Goal: Information Seeking & Learning: Learn about a topic

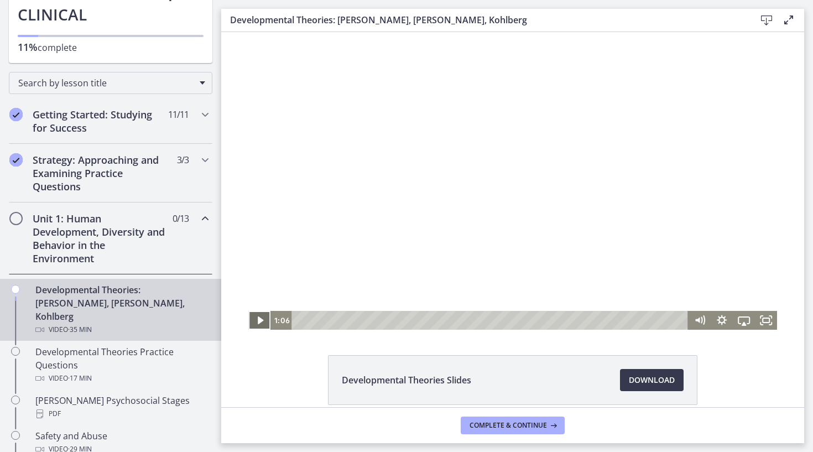
click at [261, 314] on icon "Play Video" at bounding box center [260, 320] width 22 height 19
click at [368, 320] on div "6:10" at bounding box center [491, 320] width 383 height 19
click at [263, 315] on icon "Play Video" at bounding box center [260, 320] width 27 height 23
click at [492, 321] on div "17:28" at bounding box center [491, 320] width 383 height 19
click at [485, 321] on div "16:52" at bounding box center [491, 320] width 383 height 19
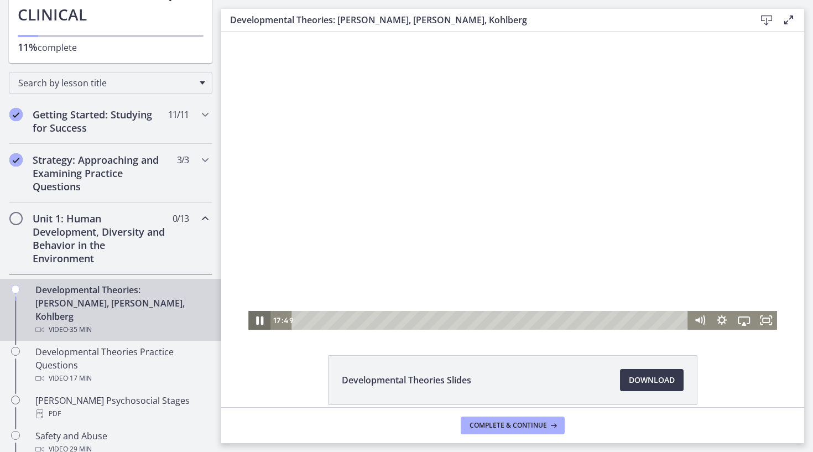
click at [260, 320] on icon "Pause" at bounding box center [259, 320] width 27 height 23
click at [260, 320] on icon "Play Video" at bounding box center [260, 320] width 6 height 8
click at [260, 320] on icon "Pause" at bounding box center [259, 320] width 27 height 23
click at [259, 314] on icon "Play Video" at bounding box center [260, 320] width 27 height 23
click at [259, 320] on button "Pause" at bounding box center [259, 320] width 22 height 19
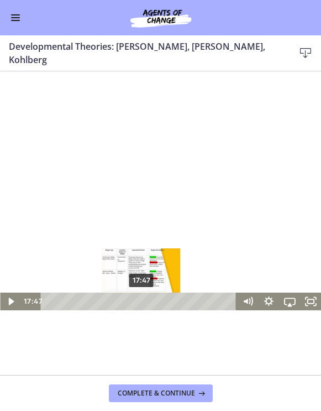
click at [142, 303] on div "17:47" at bounding box center [140, 301] width 184 height 18
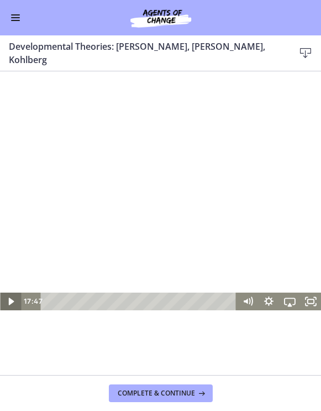
click at [6, 306] on icon "Play Video" at bounding box center [11, 301] width 21 height 18
click at [6, 305] on icon "Pause" at bounding box center [10, 301] width 21 height 18
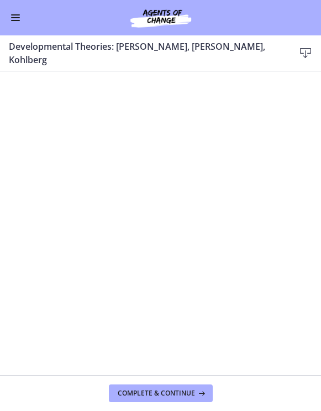
click at [43, 319] on div "Click for sound @keyframes VOLUME_SMALL_WAVE_FLASH { 0% { opacity: 0; } 33% { o…" at bounding box center [160, 219] width 321 height 297
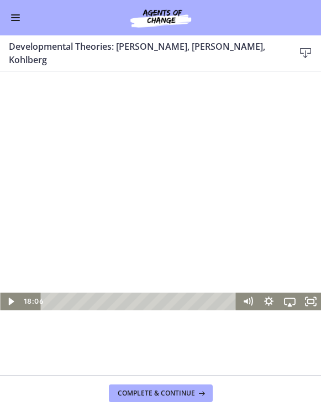
click at [180, 221] on div at bounding box center [160, 220] width 321 height 181
click at [8, 301] on icon "Pause" at bounding box center [11, 302] width 6 height 7
click at [9, 306] on icon "Play Video" at bounding box center [11, 301] width 21 height 18
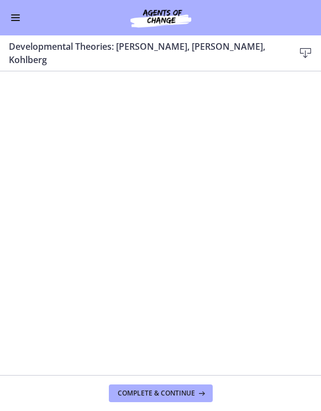
click at [18, 346] on div "Click for sound @keyframes VOLUME_SMALL_WAVE_FLASH { 0% { opacity: 0; } 33% { o…" at bounding box center [160, 219] width 321 height 297
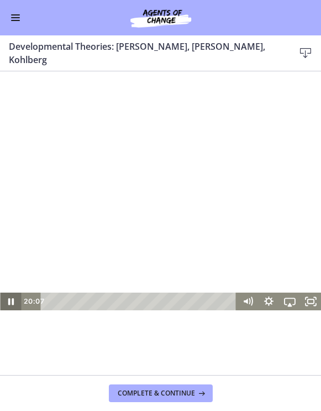
click at [10, 300] on icon "Pause" at bounding box center [10, 301] width 21 height 18
click at [122, 270] on div at bounding box center [160, 220] width 321 height 181
click at [139, 216] on div at bounding box center [160, 220] width 321 height 181
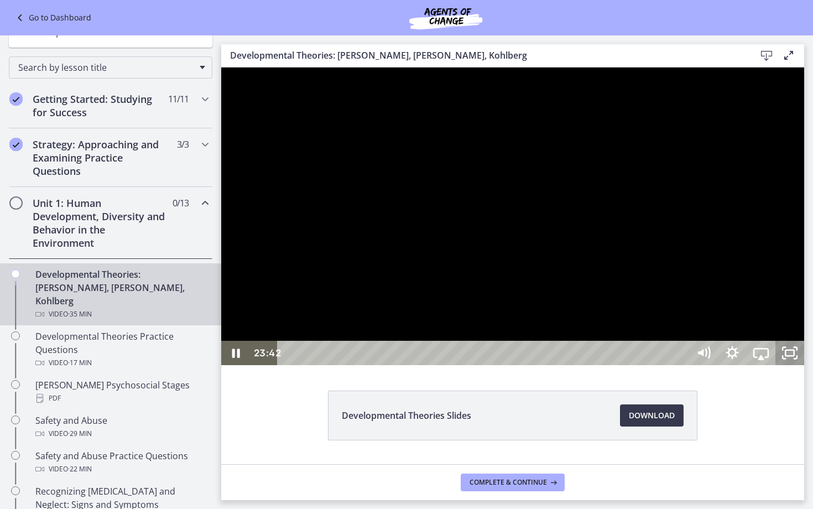
click at [804, 365] on icon "Unfullscreen" at bounding box center [789, 353] width 29 height 24
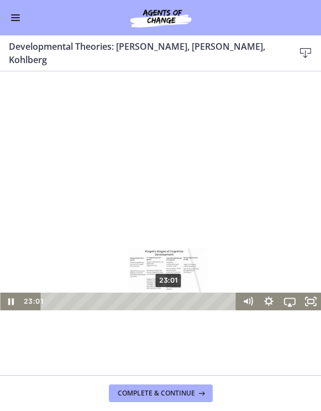
click at [170, 302] on div "23:01" at bounding box center [140, 301] width 184 height 18
click at [163, 302] on div "21:40" at bounding box center [140, 301] width 184 height 18
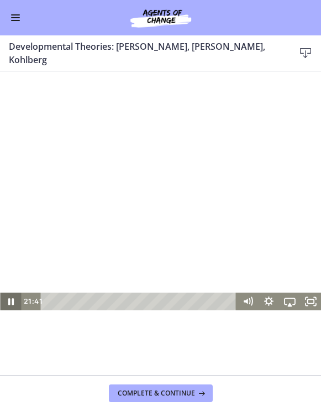
click at [7, 302] on icon "Pause" at bounding box center [10, 301] width 21 height 18
click at [4, 304] on icon "Play Video" at bounding box center [11, 301] width 25 height 21
click at [13, 301] on icon "Pause" at bounding box center [10, 302] width 7 height 8
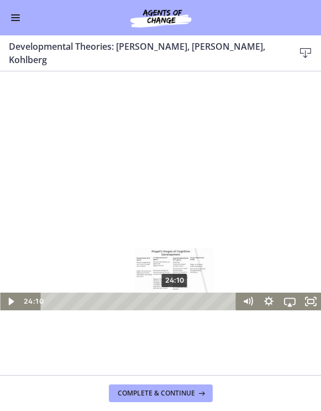
click at [176, 303] on div "24:10" at bounding box center [140, 301] width 184 height 18
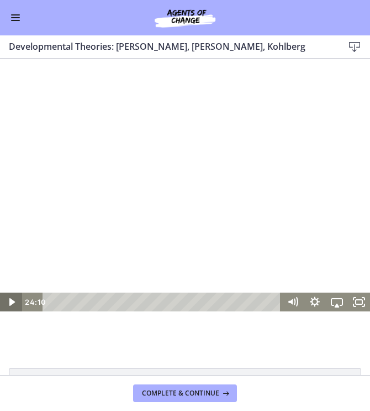
click at [10, 302] on icon "Play Video" at bounding box center [12, 302] width 6 height 8
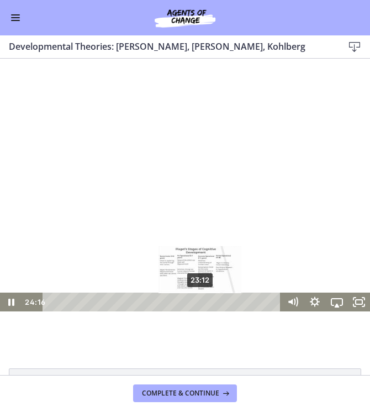
click at [201, 304] on div "23:12" at bounding box center [164, 301] width 226 height 19
click at [195, 302] on div "22:10" at bounding box center [164, 301] width 226 height 19
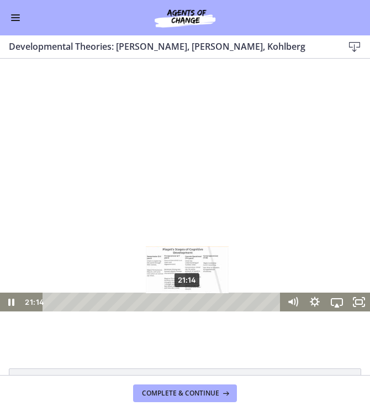
click at [189, 302] on div "21:14" at bounding box center [164, 301] width 226 height 19
click at [194, 304] on div "22:05" at bounding box center [164, 301] width 226 height 19
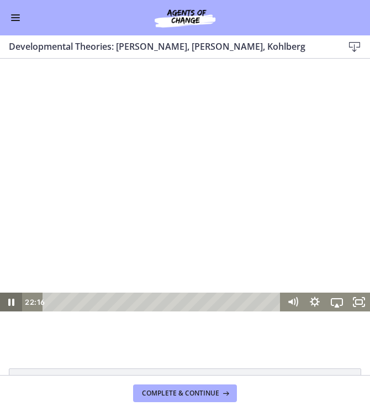
click at [10, 305] on icon "Pause" at bounding box center [11, 302] width 6 height 7
click at [245, 193] on div at bounding box center [185, 207] width 370 height 208
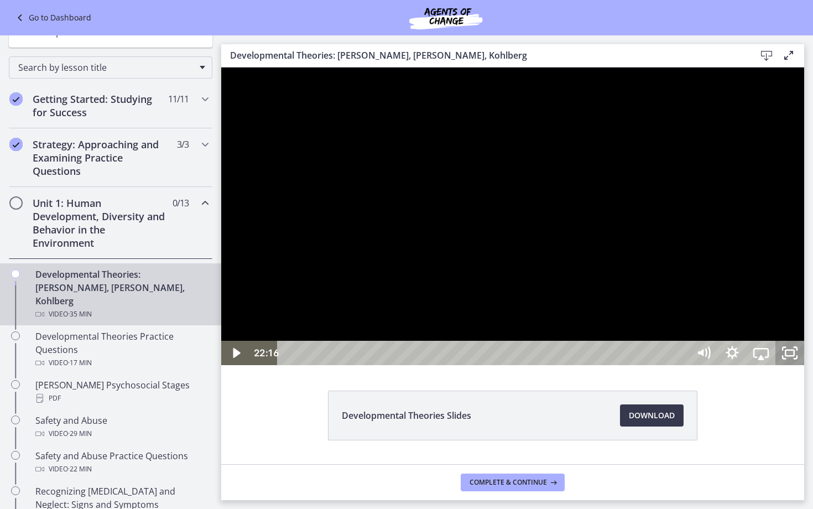
click at [804, 365] on icon "Unfullscreen" at bounding box center [789, 353] width 29 height 24
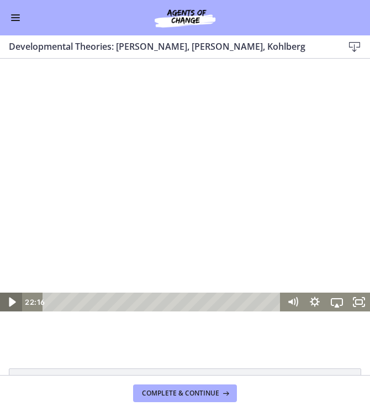
click at [14, 301] on icon "Play Video" at bounding box center [12, 302] width 27 height 23
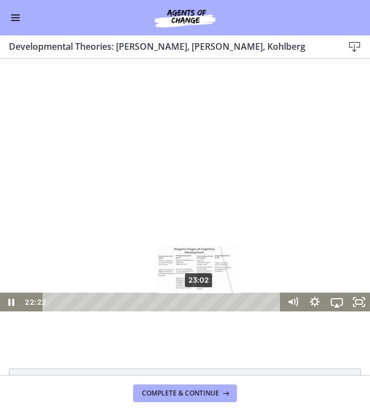
click at [200, 304] on div "23:02" at bounding box center [164, 301] width 226 height 19
click at [209, 302] on div "24:29" at bounding box center [164, 301] width 226 height 19
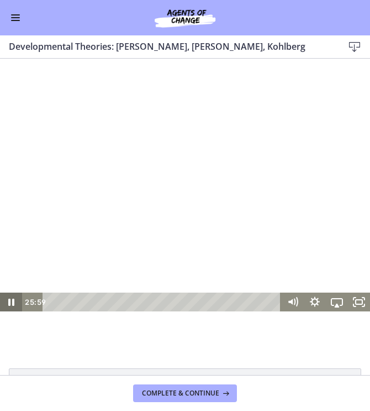
click at [4, 297] on icon "Pause" at bounding box center [11, 301] width 22 height 19
click at [10, 300] on icon "Play Video" at bounding box center [12, 302] width 6 height 8
click at [11, 299] on icon "Pause" at bounding box center [11, 302] width 27 height 23
click at [11, 299] on icon "Play Video" at bounding box center [12, 301] width 22 height 19
click at [14, 300] on icon "Pause" at bounding box center [11, 302] width 6 height 7
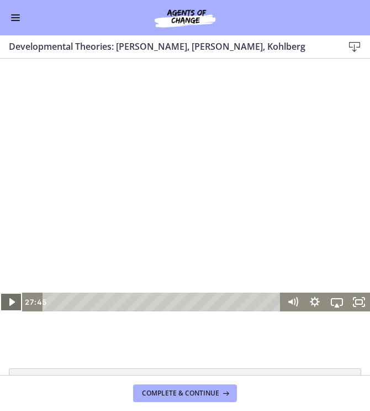
click at [11, 301] on icon "Play Video" at bounding box center [12, 302] width 6 height 8
click at [12, 296] on icon "Pause" at bounding box center [11, 301] width 22 height 19
click at [13, 299] on icon "Play Video" at bounding box center [12, 301] width 22 height 19
click at [8, 301] on icon "Pause" at bounding box center [11, 302] width 6 height 7
click at [219, 247] on div at bounding box center [185, 207] width 370 height 208
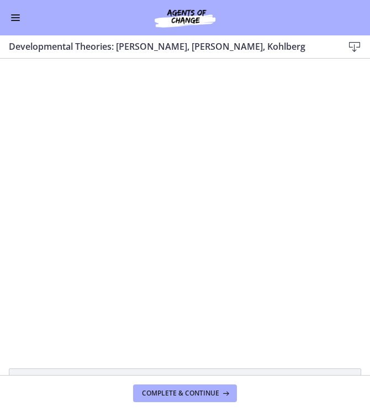
click at [145, 258] on div at bounding box center [185, 207] width 370 height 208
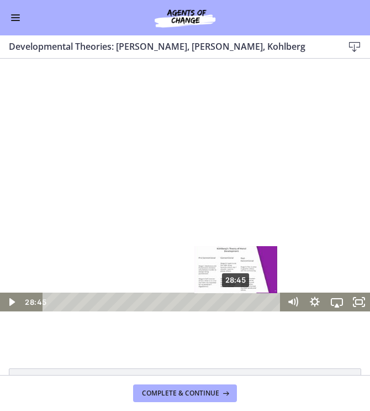
click at [237, 302] on div "28:45" at bounding box center [164, 301] width 226 height 19
click at [233, 302] on div "Playbar" at bounding box center [236, 302] width 6 height 6
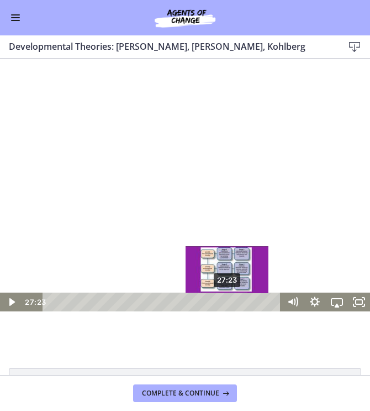
click at [228, 302] on div "Playbar" at bounding box center [227, 302] width 6 height 6
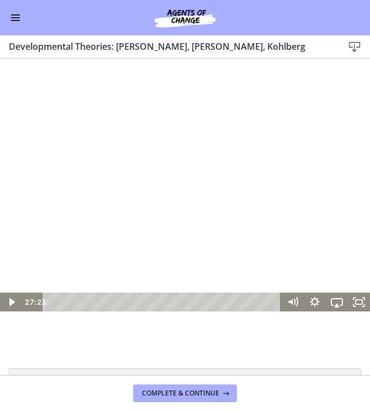
click at [210, 224] on div at bounding box center [185, 207] width 370 height 208
click at [14, 305] on icon "Pause" at bounding box center [11, 302] width 7 height 9
click at [11, 302] on button "Play Video" at bounding box center [11, 301] width 22 height 19
click at [11, 305] on icon "Pause" at bounding box center [11, 302] width 27 height 23
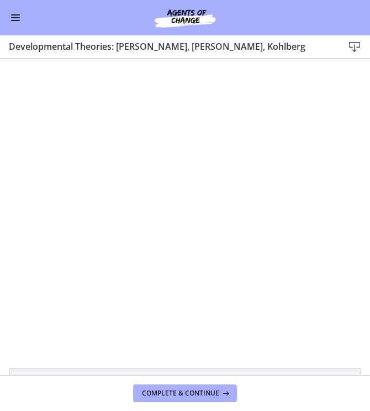
click at [204, 173] on div at bounding box center [185, 207] width 370 height 208
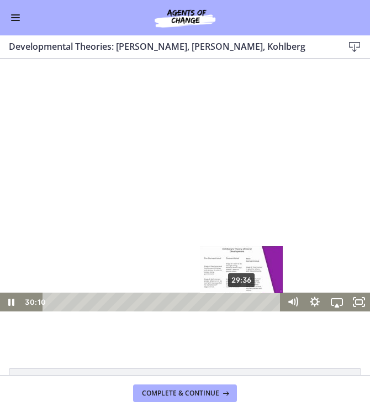
click at [243, 304] on div "Playbar" at bounding box center [245, 302] width 6 height 6
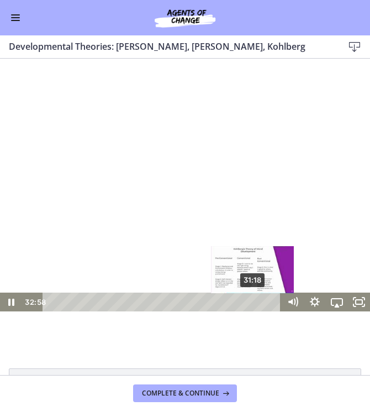
click at [253, 301] on div "31:18" at bounding box center [164, 301] width 226 height 19
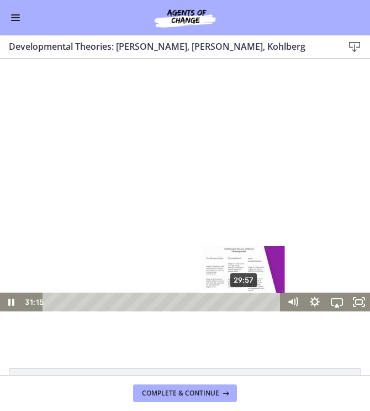
click at [245, 302] on div "29:57" at bounding box center [164, 301] width 226 height 19
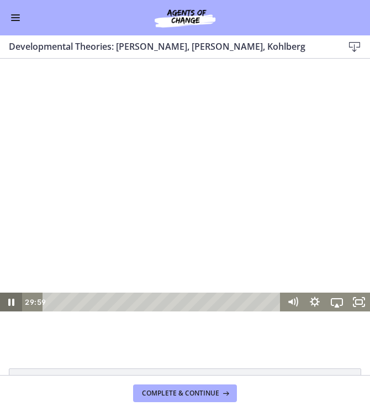
click at [11, 305] on icon "Pause" at bounding box center [11, 301] width 22 height 19
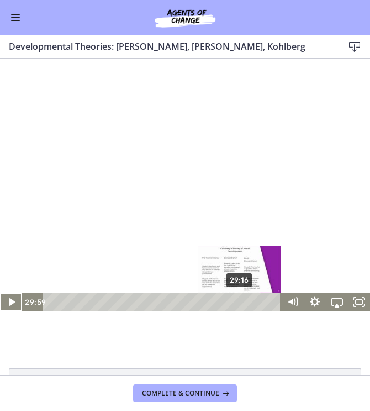
click at [240, 303] on div "Playbar" at bounding box center [243, 302] width 6 height 6
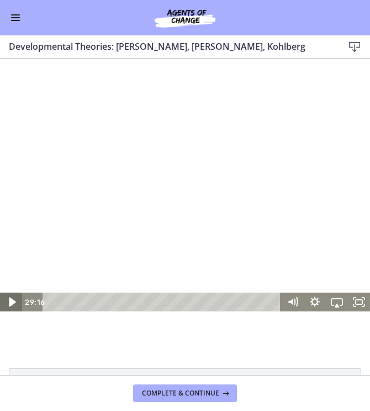
click at [13, 306] on icon "Play Video" at bounding box center [12, 302] width 27 height 23
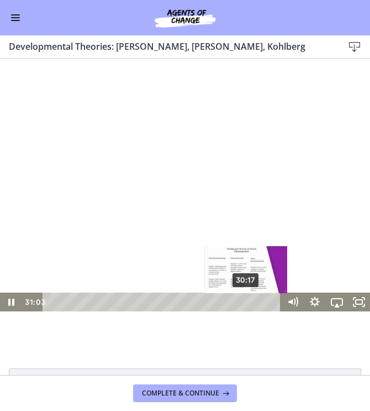
click at [247, 302] on div "30:17" at bounding box center [164, 301] width 226 height 19
click at [243, 302] on div "Playbar" at bounding box center [245, 302] width 6 height 6
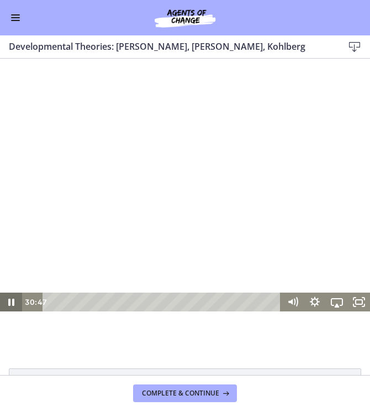
click at [12, 304] on icon "Pause" at bounding box center [11, 301] width 22 height 19
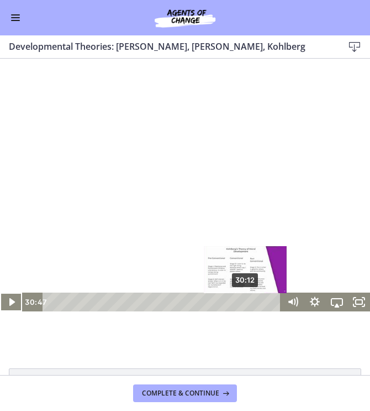
click at [247, 302] on div "Playbar" at bounding box center [249, 302] width 6 height 6
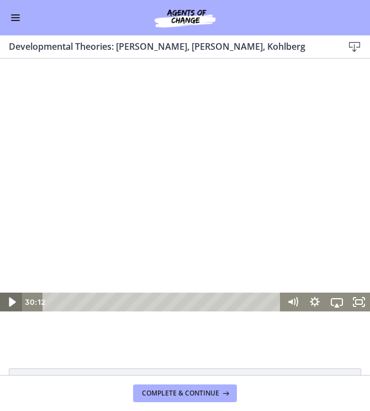
click at [8, 305] on icon "Play Video" at bounding box center [12, 302] width 27 height 23
click at [217, 217] on div at bounding box center [185, 207] width 370 height 208
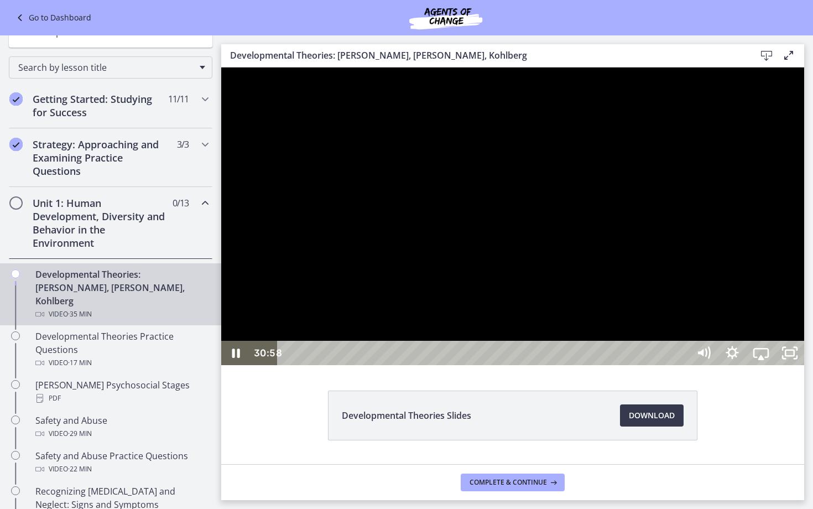
click at [648, 304] on div at bounding box center [512, 215] width 583 height 297
click at [804, 365] on icon "Unfullscreen" at bounding box center [789, 353] width 29 height 24
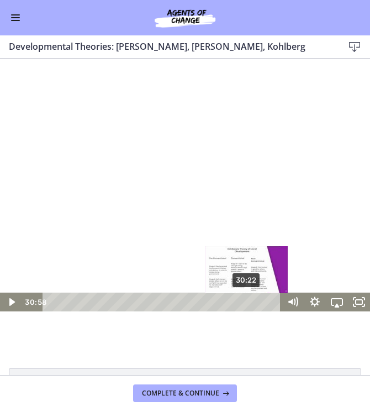
click at [248, 302] on div "Playbar" at bounding box center [250, 302] width 6 height 6
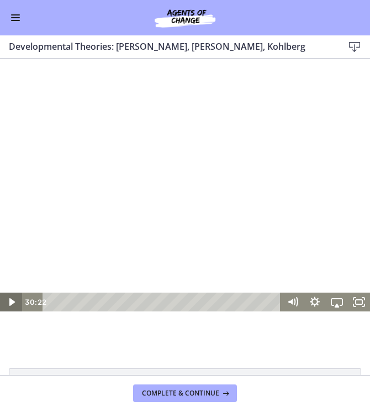
click at [9, 302] on icon "Play Video" at bounding box center [12, 302] width 6 height 8
click at [9, 302] on icon "Pause" at bounding box center [11, 302] width 7 height 9
click at [9, 302] on icon "Play Video" at bounding box center [12, 302] width 6 height 8
click at [249, 193] on div at bounding box center [185, 207] width 370 height 208
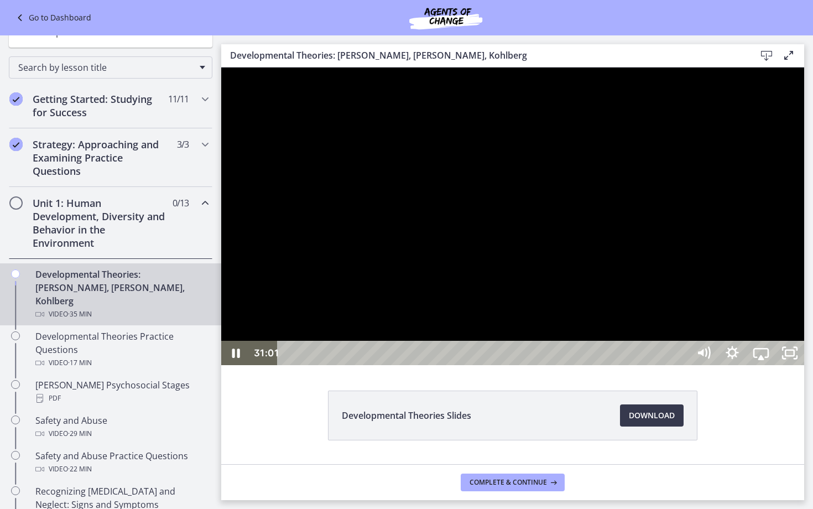
click at [483, 324] on div at bounding box center [512, 215] width 583 height 297
click at [795, 356] on rect "Unfullscreen" at bounding box center [789, 352] width 11 height 7
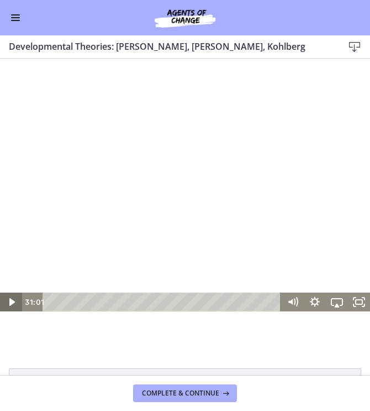
click at [9, 300] on icon "Play Video" at bounding box center [12, 301] width 22 height 19
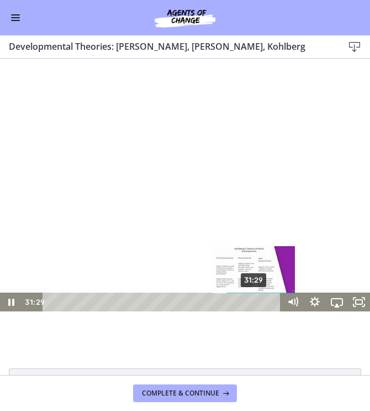
click at [255, 304] on div "Playbar" at bounding box center [253, 302] width 6 height 6
click at [251, 304] on div "30:53" at bounding box center [164, 301] width 226 height 19
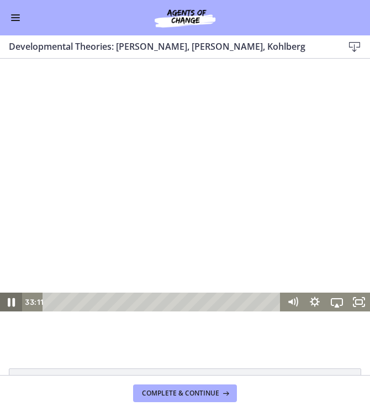
click at [13, 304] on icon "Pause" at bounding box center [11, 302] width 7 height 9
click at [85, 216] on div at bounding box center [185, 207] width 370 height 208
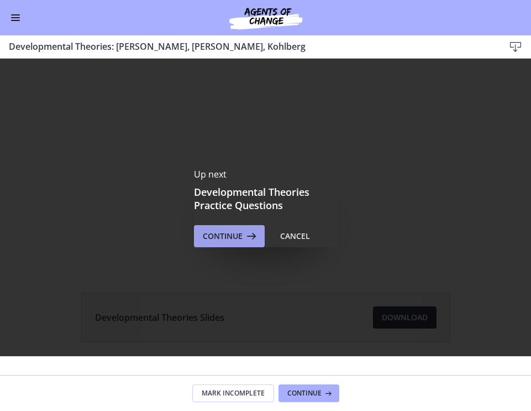
click at [224, 233] on span "Continue" at bounding box center [223, 235] width 40 height 13
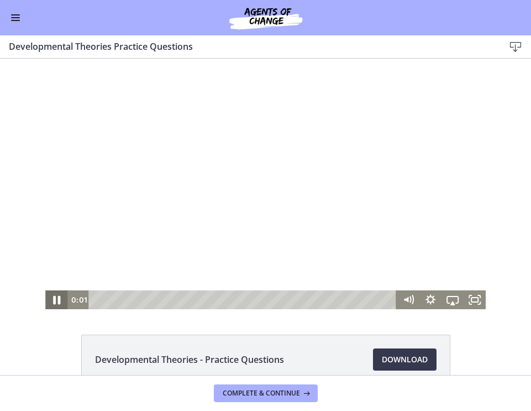
click at [55, 304] on icon "Pause" at bounding box center [56, 300] width 27 height 23
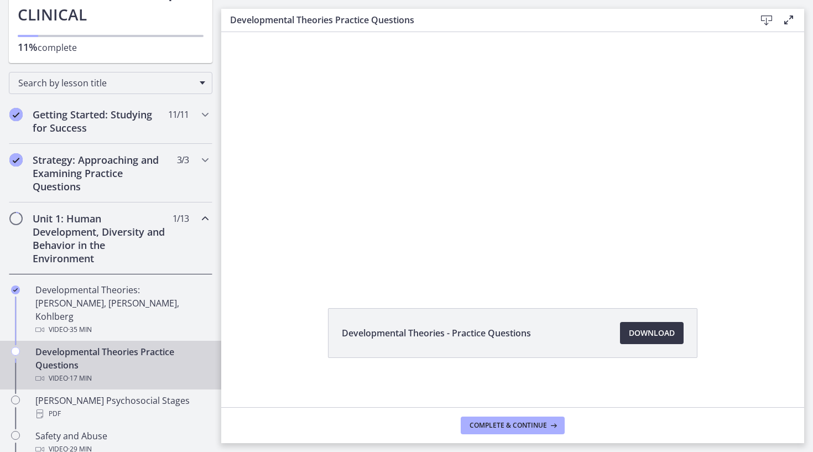
click at [663, 338] on span "Download Opens in a new window" at bounding box center [652, 332] width 46 height 13
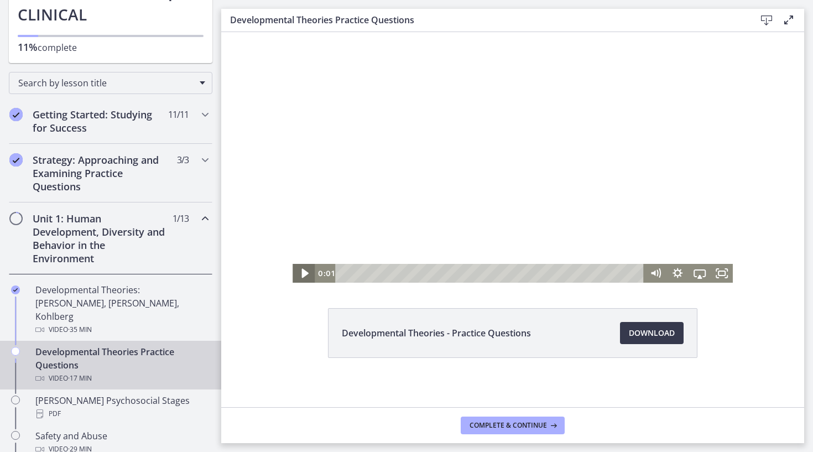
click at [302, 267] on icon "Play Video" at bounding box center [304, 273] width 27 height 23
click at [718, 269] on icon "Fullscreen" at bounding box center [717, 270] width 2 height 2
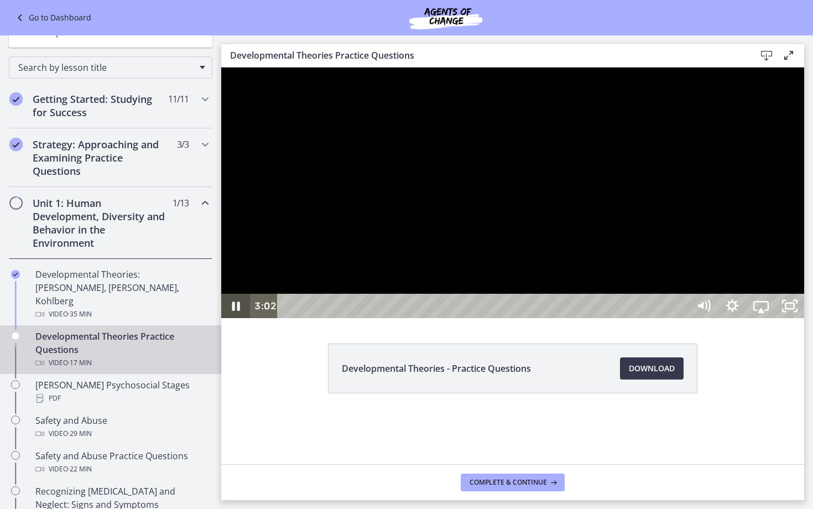
click at [231, 318] on icon "Pause" at bounding box center [235, 306] width 29 height 24
click at [547, 318] on div at bounding box center [512, 192] width 583 height 250
click at [567, 318] on div at bounding box center [512, 192] width 583 height 250
click at [531, 266] on div at bounding box center [512, 192] width 583 height 250
click at [356, 318] on div at bounding box center [512, 192] width 583 height 250
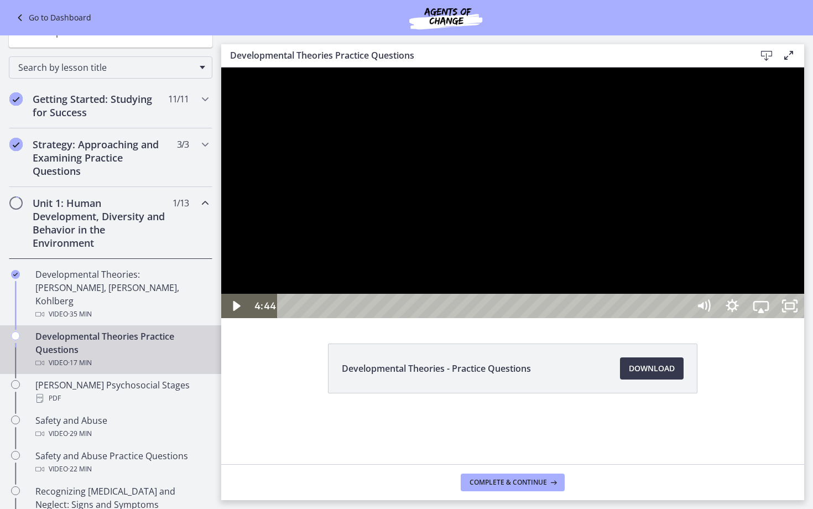
click at [356, 318] on div at bounding box center [512, 192] width 583 height 250
click at [736, 318] on div at bounding box center [512, 192] width 583 height 250
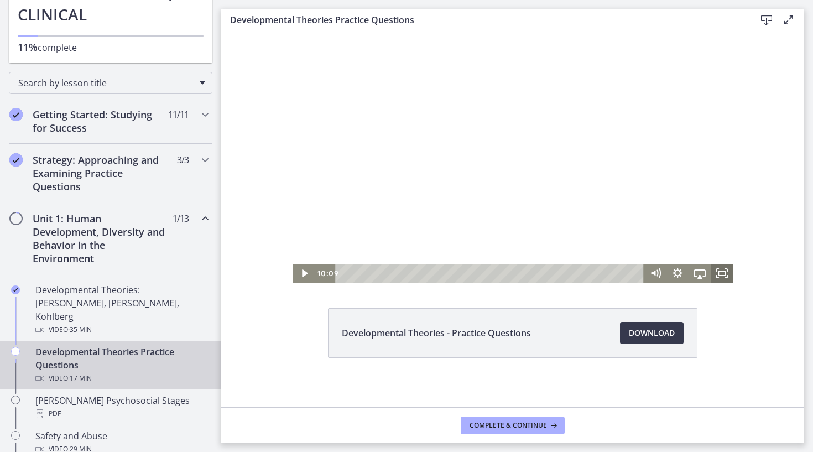
click at [725, 275] on icon "Fullscreen" at bounding box center [721, 273] width 22 height 19
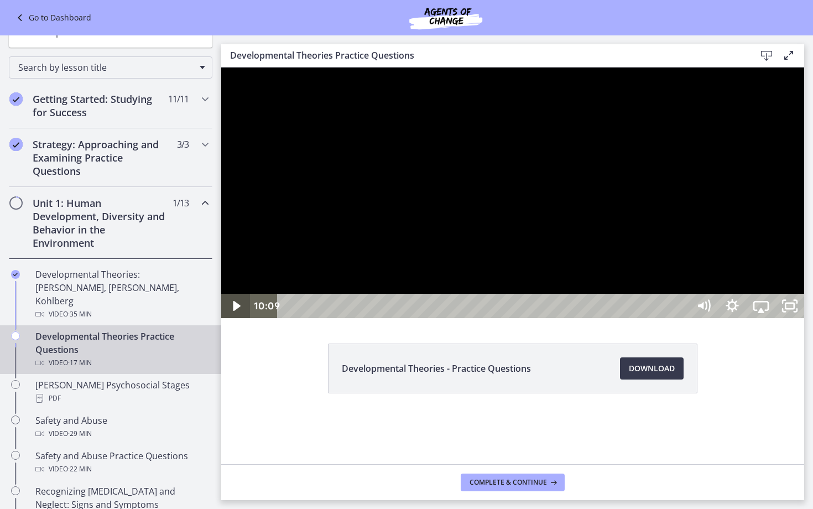
click at [236, 311] on icon "Play Video" at bounding box center [236, 306] width 7 height 10
click at [228, 321] on icon "Pause" at bounding box center [235, 305] width 34 height 29
click at [402, 318] on div at bounding box center [512, 192] width 583 height 250
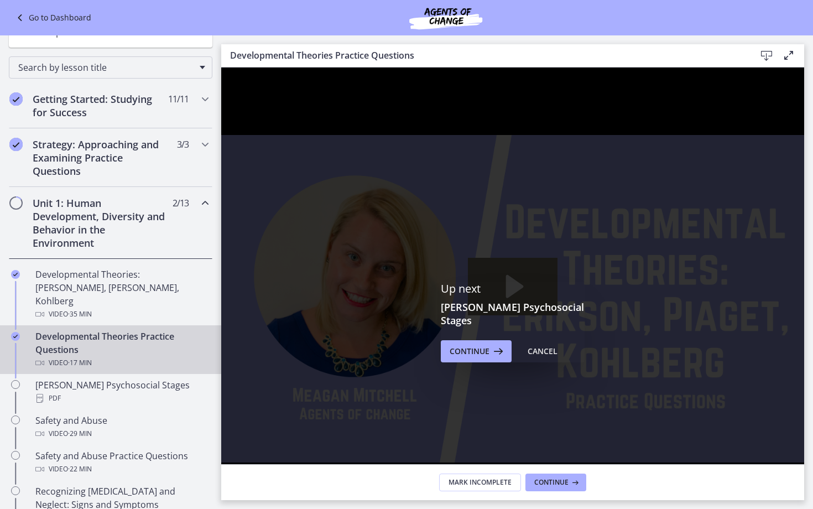
click at [807, 451] on icon "Unfullscreen" at bounding box center [789, 517] width 34 height 29
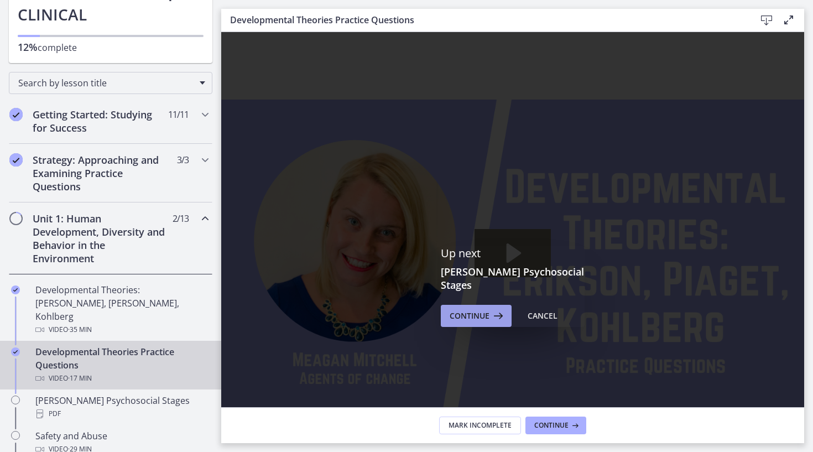
click at [464, 309] on span "Continue" at bounding box center [469, 315] width 40 height 13
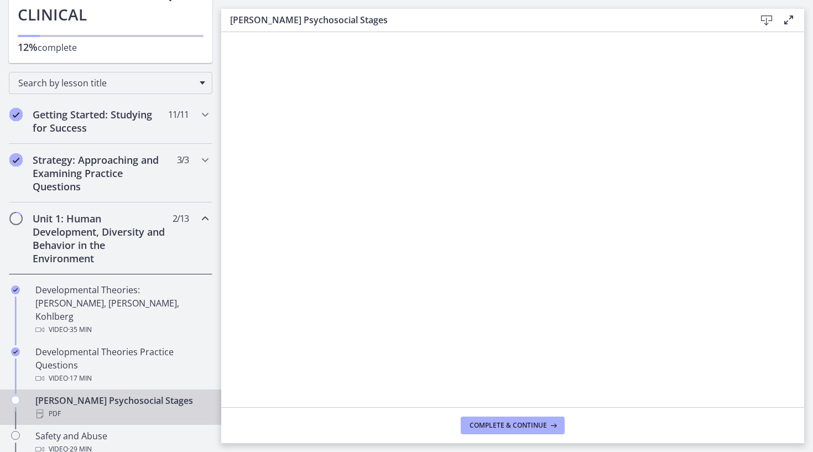
click at [767, 19] on icon at bounding box center [766, 20] width 13 height 13
click at [511, 422] on span "Complete & continue" at bounding box center [507, 425] width 77 height 9
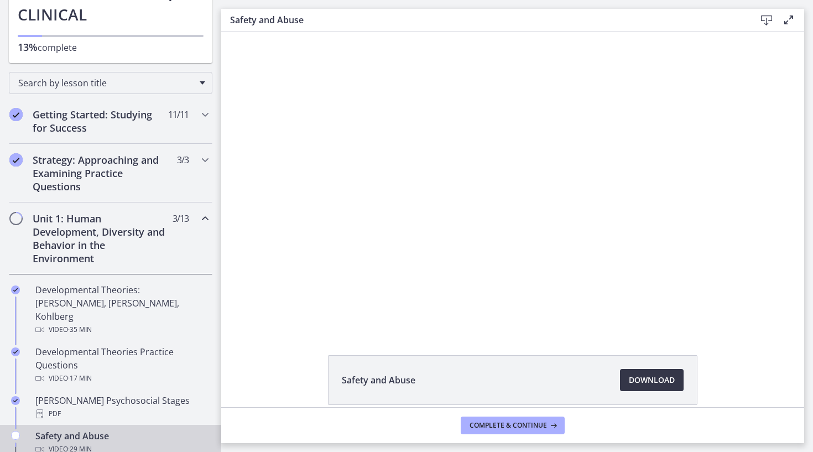
click at [638, 375] on span "Download Opens in a new window" at bounding box center [652, 379] width 46 height 13
click at [319, 251] on div at bounding box center [512, 180] width 529 height 297
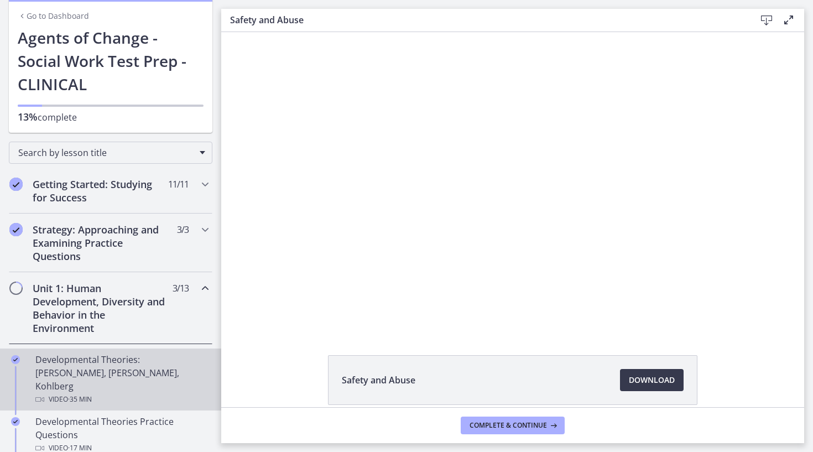
scroll to position [44, 0]
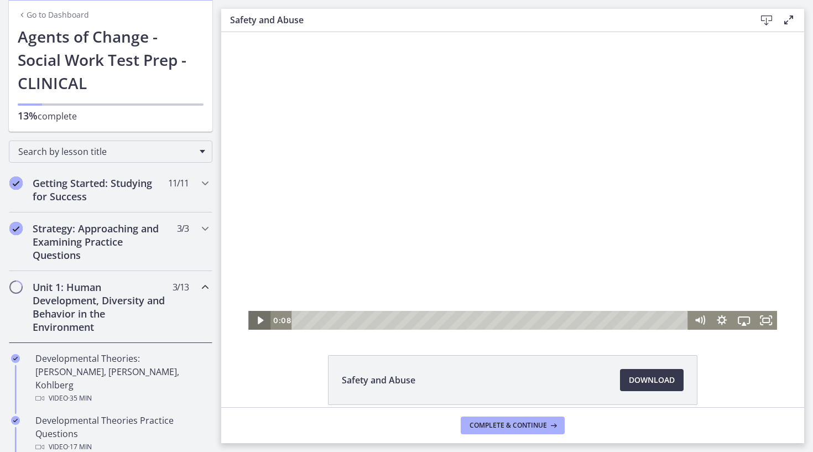
click at [258, 317] on icon "Play Video" at bounding box center [260, 320] width 6 height 8
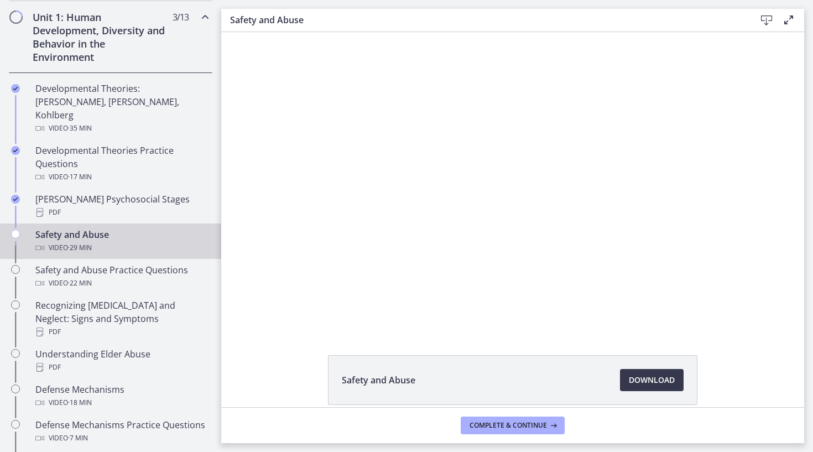
scroll to position [326, 0]
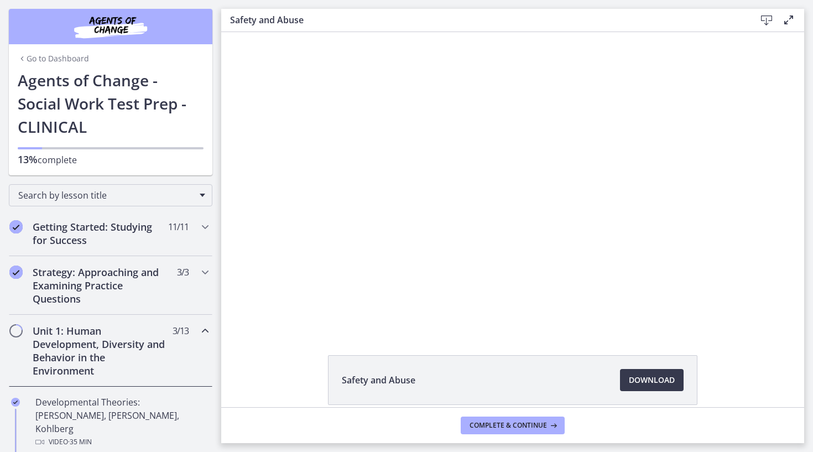
scroll to position [326, 0]
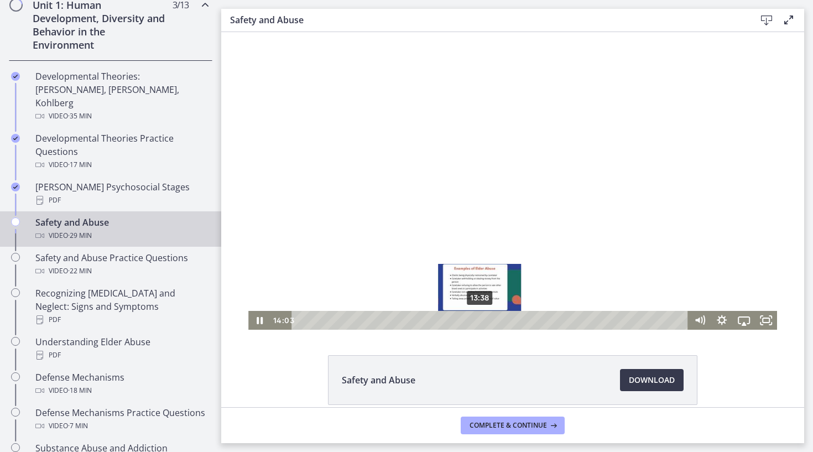
click at [480, 320] on div "13:38" at bounding box center [491, 320] width 383 height 19
click at [474, 320] on div "13:13" at bounding box center [491, 320] width 383 height 19
click at [468, 321] on div "12:48" at bounding box center [491, 320] width 383 height 19
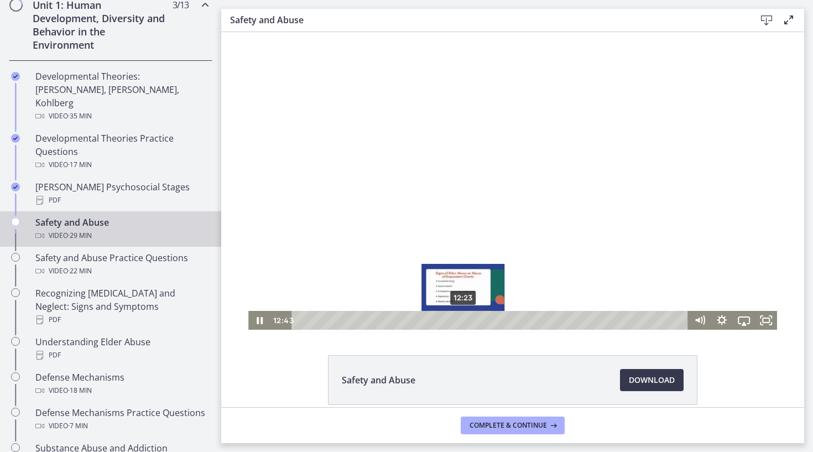
click at [463, 321] on div "12:23" at bounding box center [491, 320] width 383 height 19
click at [459, 321] on div "12:05" at bounding box center [491, 320] width 383 height 19
click at [454, 320] on div "11:40" at bounding box center [491, 320] width 383 height 19
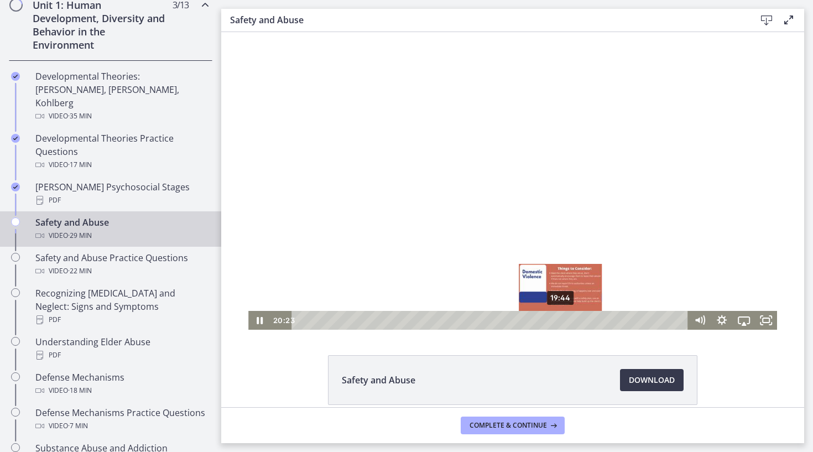
click at [559, 322] on div "19:44" at bounding box center [491, 320] width 383 height 19
click at [548, 321] on div "18:59" at bounding box center [491, 320] width 383 height 19
click at [534, 319] on div "18:31" at bounding box center [491, 320] width 383 height 19
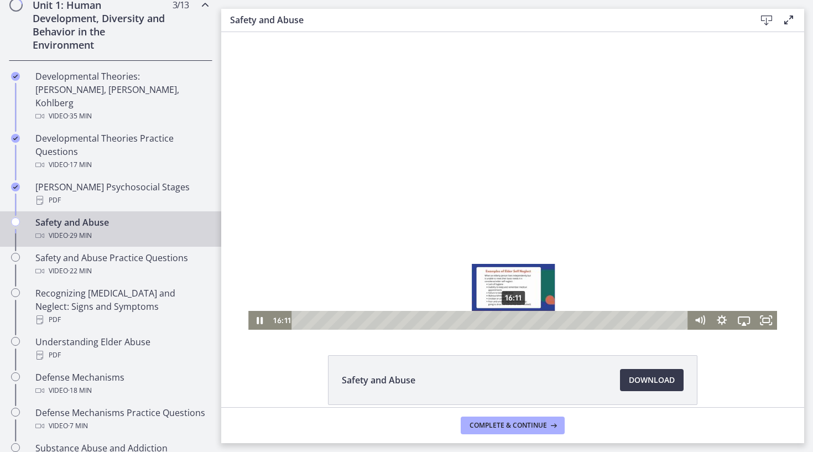
click at [514, 320] on div "16:11" at bounding box center [491, 320] width 383 height 19
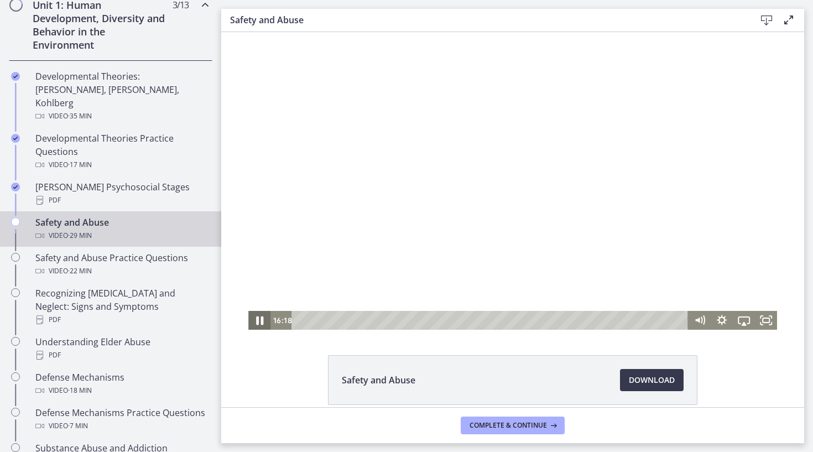
click at [258, 323] on icon "Pause" at bounding box center [259, 320] width 7 height 9
click at [258, 323] on icon "Play Video" at bounding box center [260, 320] width 6 height 8
click at [721, 326] on icon "Show settings menu" at bounding box center [721, 320] width 22 height 19
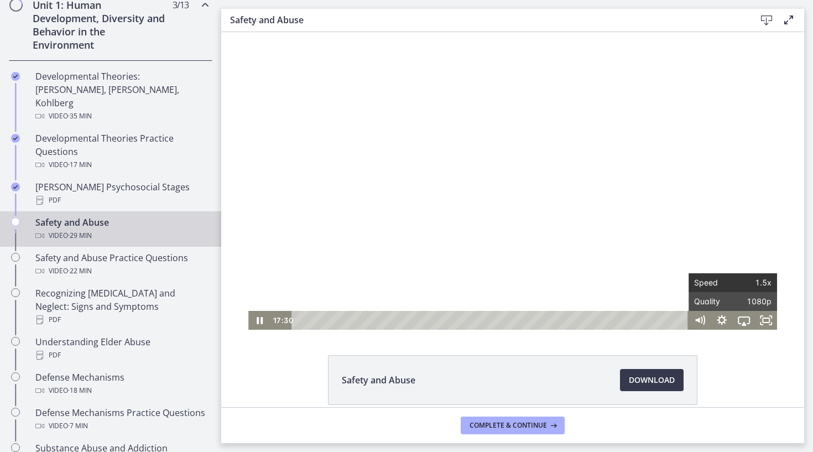
click at [728, 284] on span "Speed" at bounding box center [713, 282] width 39 height 19
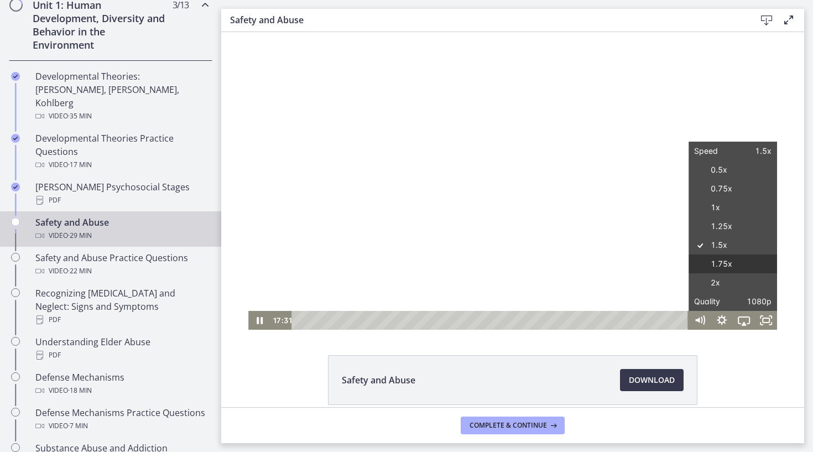
click at [722, 265] on label "1.75x" at bounding box center [732, 263] width 88 height 19
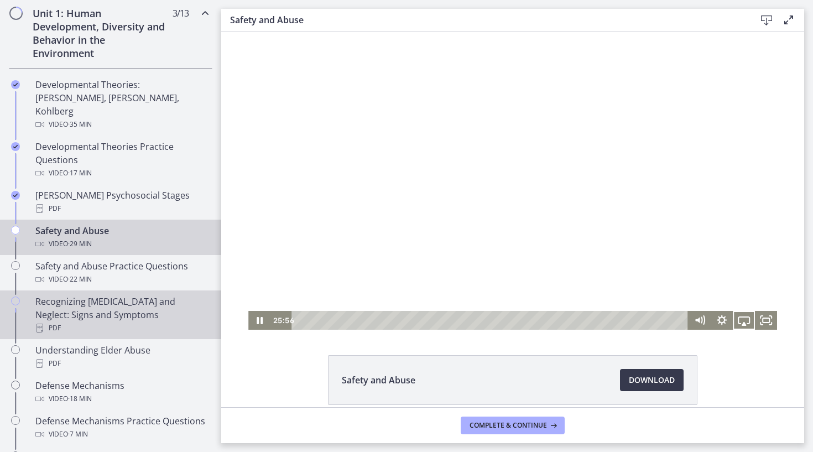
scroll to position [316, 0]
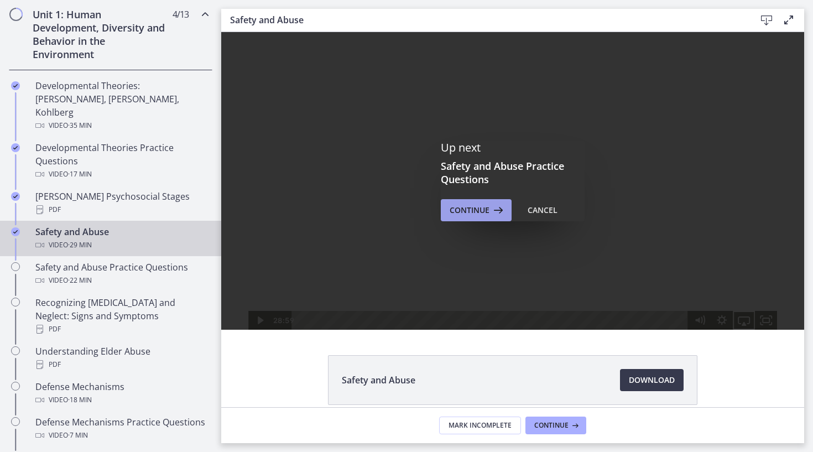
click at [478, 212] on span "Continue" at bounding box center [469, 209] width 40 height 13
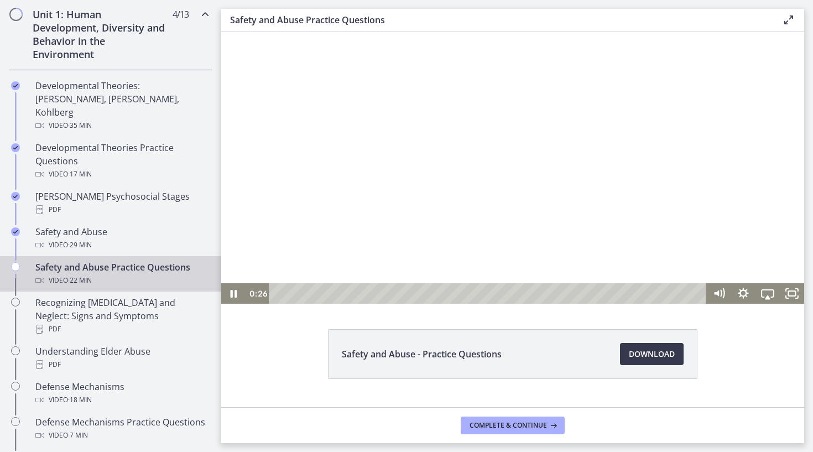
scroll to position [19, 0]
click at [231, 293] on icon "Pause" at bounding box center [233, 293] width 8 height 9
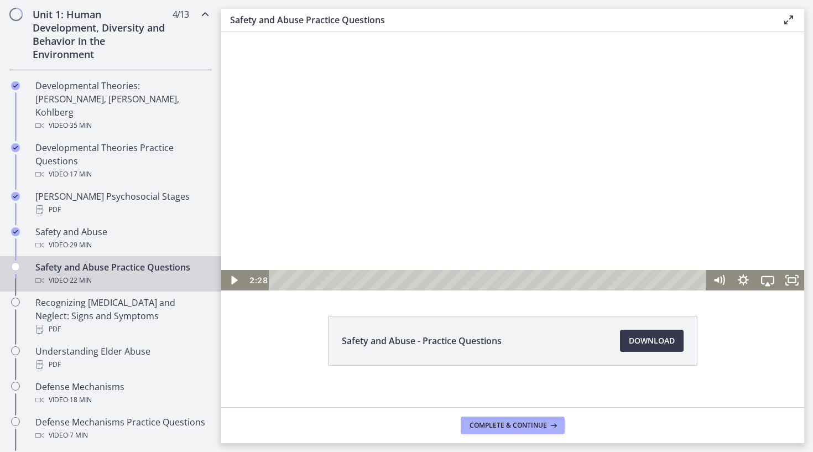
scroll to position [35, 0]
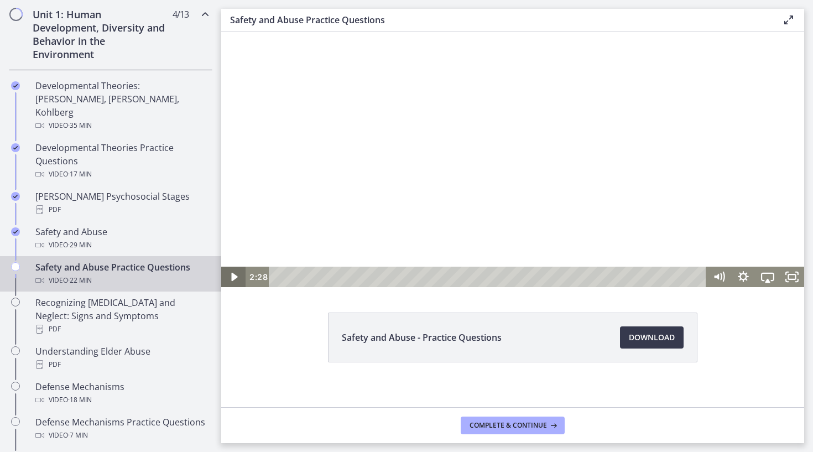
click at [234, 276] on icon "Play Video" at bounding box center [234, 277] width 6 height 8
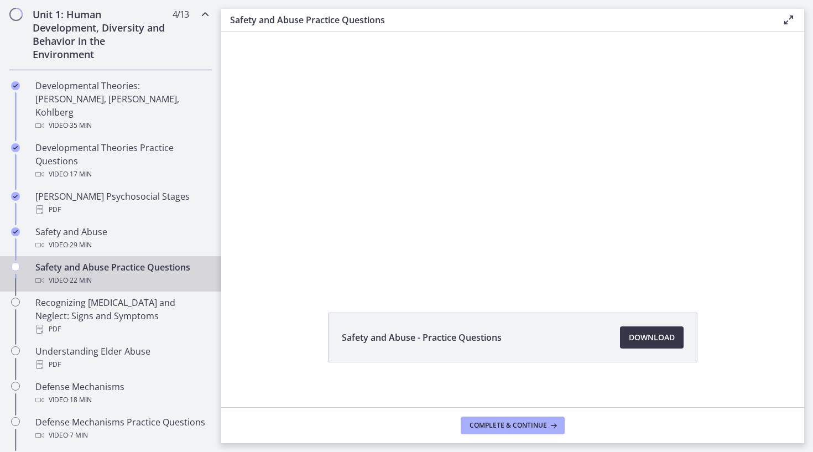
click at [648, 335] on span "Download Opens in a new window" at bounding box center [652, 337] width 46 height 13
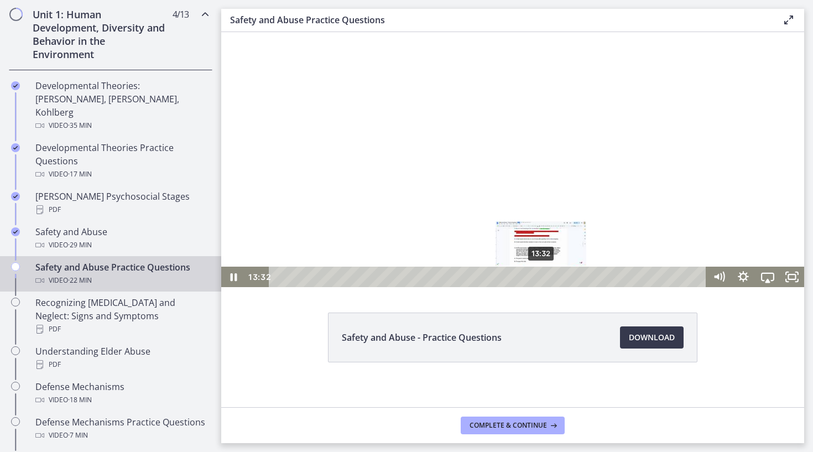
click at [541, 276] on div "13:32" at bounding box center [489, 276] width 423 height 20
click at [432, 194] on div at bounding box center [512, 142] width 583 height 290
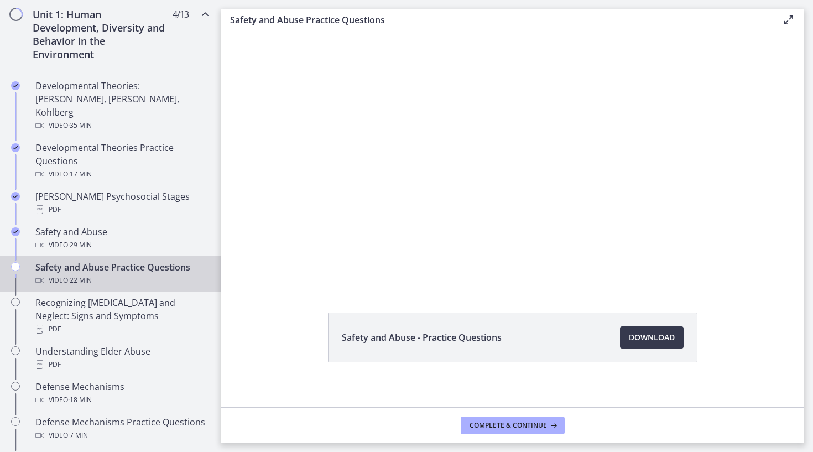
click at [432, 194] on div at bounding box center [512, 142] width 583 height 290
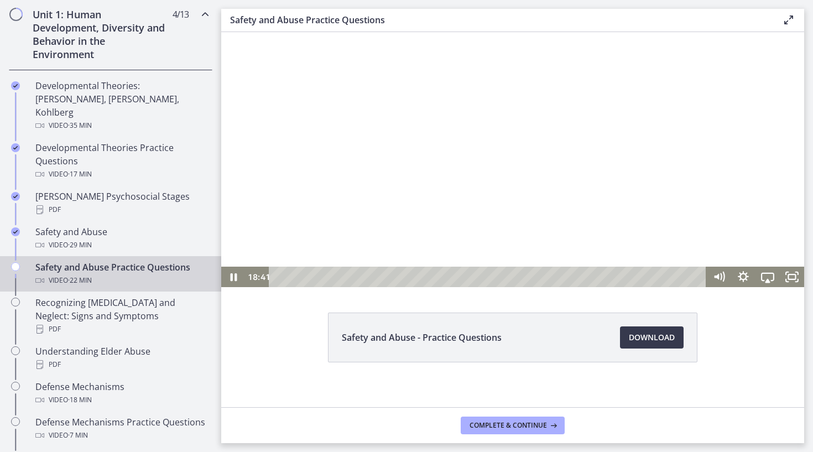
click at [375, 186] on div at bounding box center [512, 142] width 583 height 290
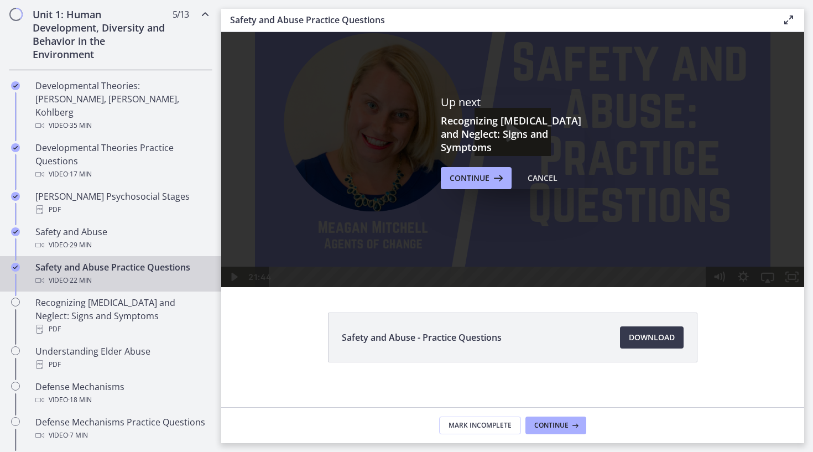
scroll to position [0, 0]
drag, startPoint x: 497, startPoint y: 425, endPoint x: 594, endPoint y: 378, distance: 107.8
click at [569, 421] on icon at bounding box center [573, 425] width 11 height 9
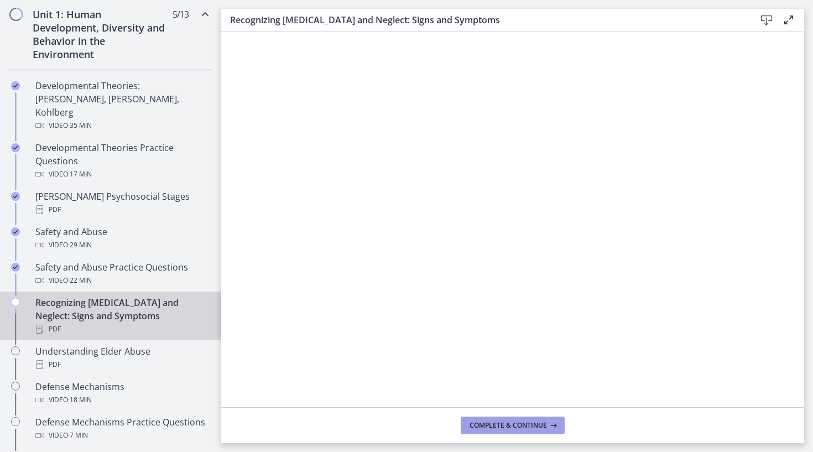
click at [514, 425] on span "Complete & continue" at bounding box center [507, 425] width 77 height 9
